Goal: Find specific page/section: Find specific page/section

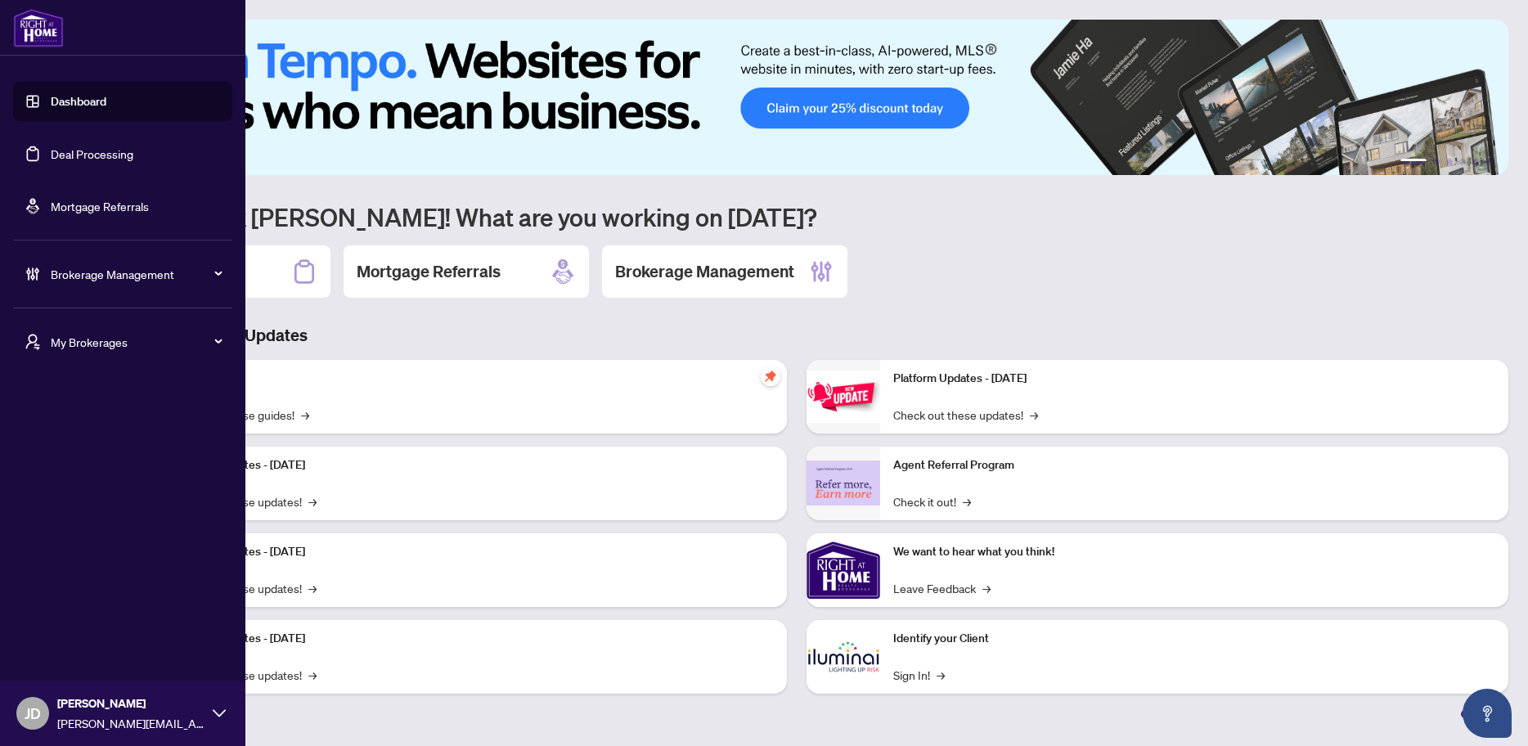
click at [67, 342] on span "My Brokerages" at bounding box center [136, 342] width 170 height 18
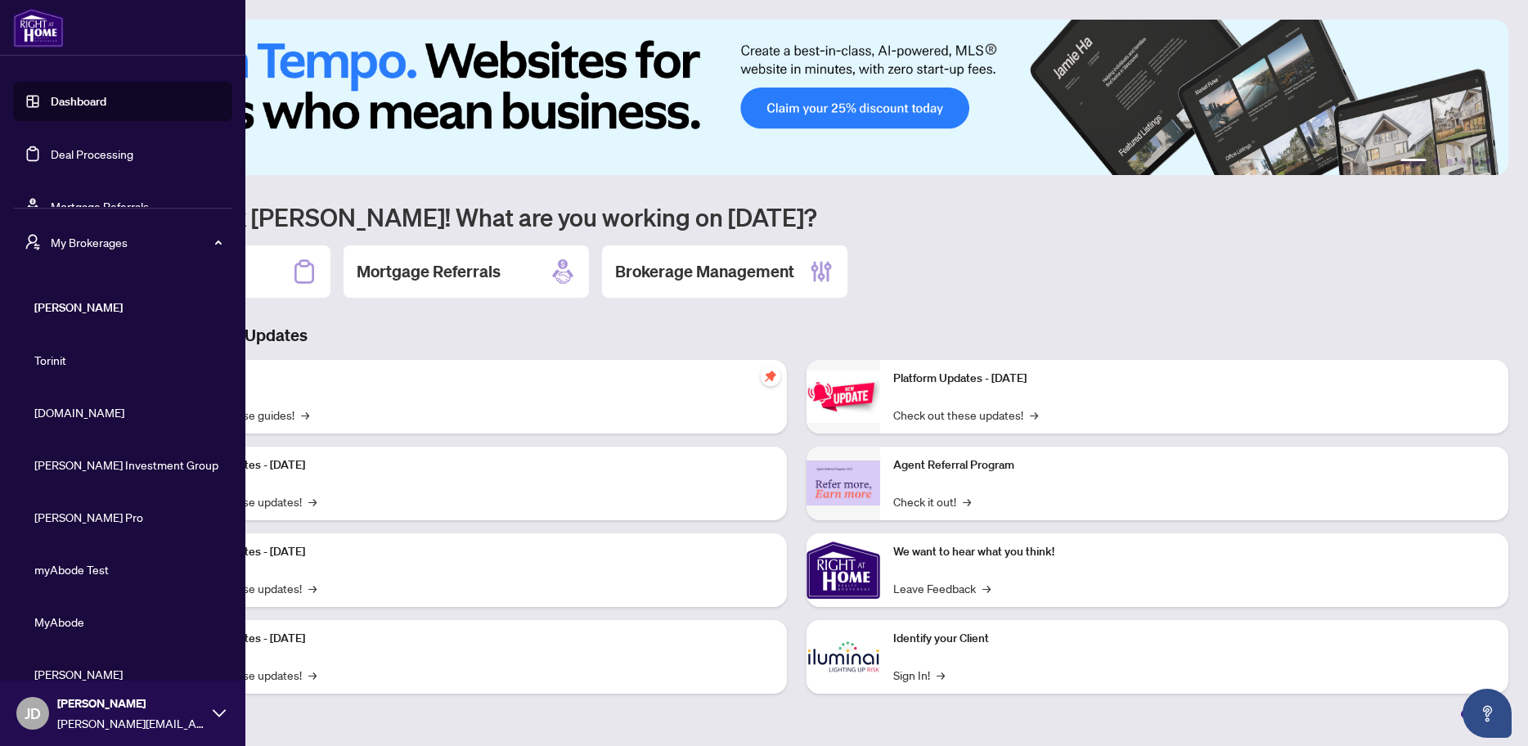
click at [87, 421] on span "Property.ca" at bounding box center [127, 412] width 187 height 18
